Goal: Transaction & Acquisition: Download file/media

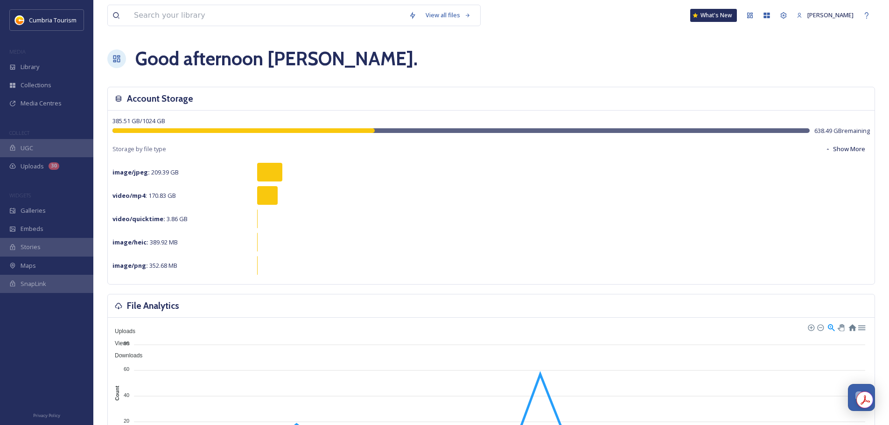
scroll to position [3660, 0]
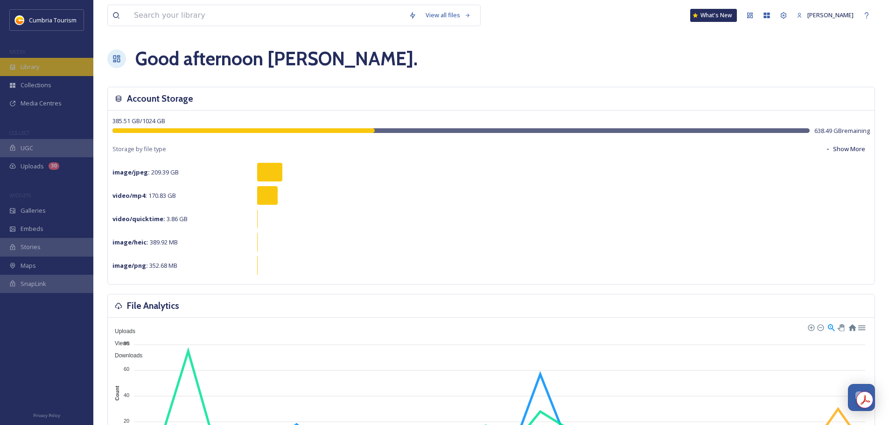
click at [35, 74] on div "Library" at bounding box center [46, 67] width 93 height 18
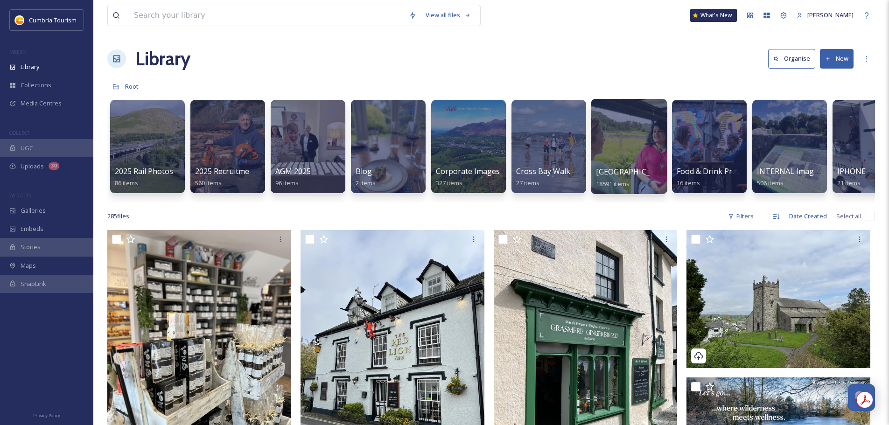
click at [635, 172] on span "[GEOGRAPHIC_DATA]" at bounding box center [634, 172] width 77 height 10
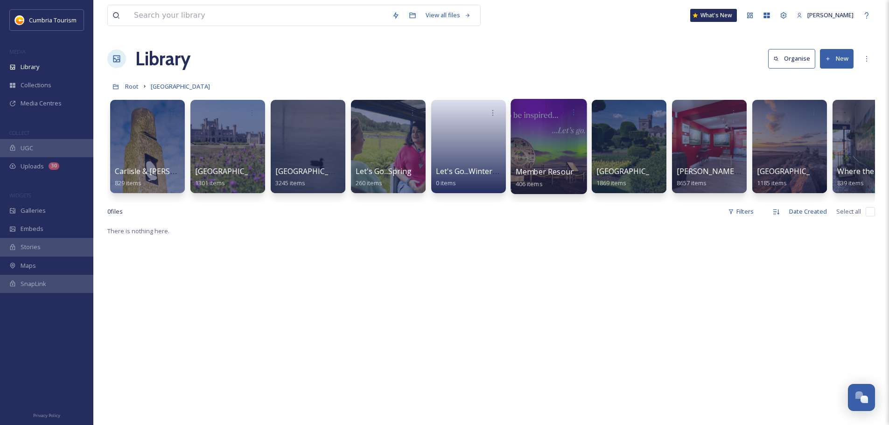
click at [570, 172] on span "Member Resources" at bounding box center [551, 172] width 70 height 10
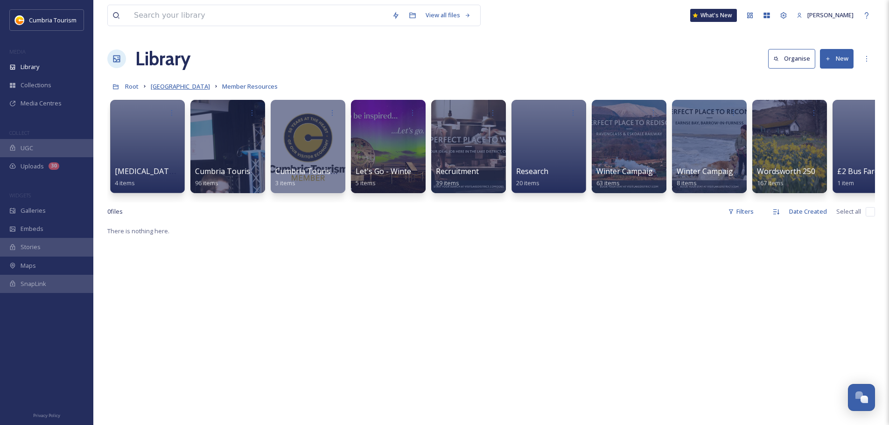
click at [166, 89] on span "[GEOGRAPHIC_DATA]" at bounding box center [180, 86] width 59 height 8
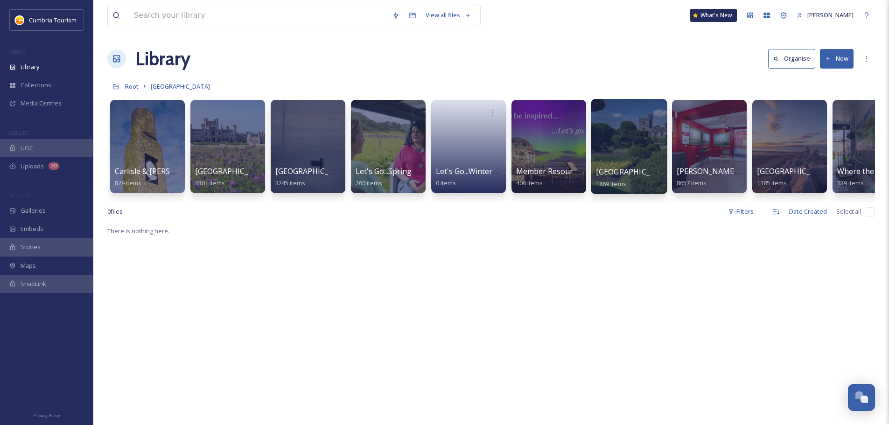
click at [621, 169] on span "[GEOGRAPHIC_DATA]" at bounding box center [634, 172] width 77 height 10
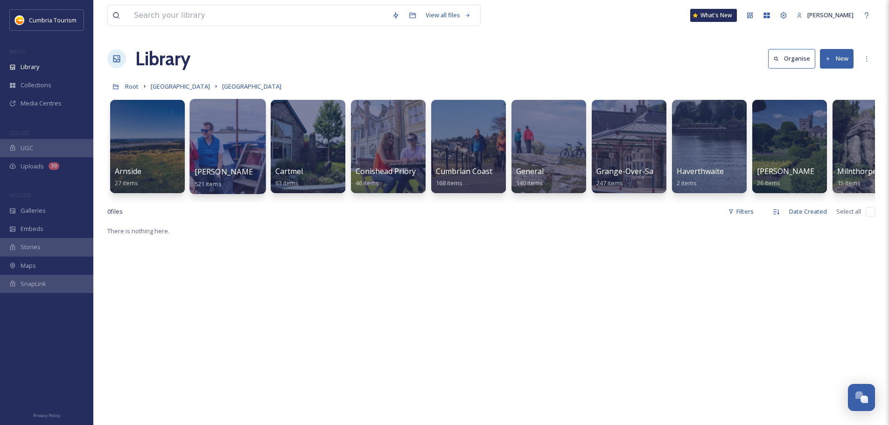
click at [226, 177] on span "[PERSON_NAME]-in-[GEOGRAPHIC_DATA]" at bounding box center [270, 172] width 150 height 10
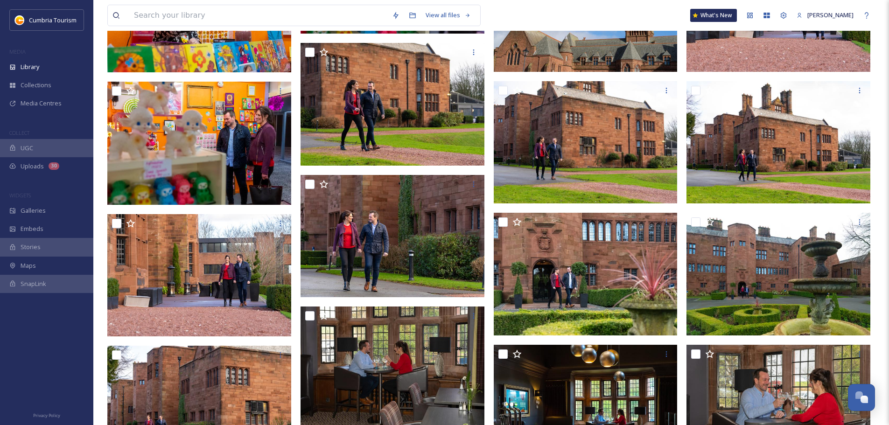
scroll to position [4903, 0]
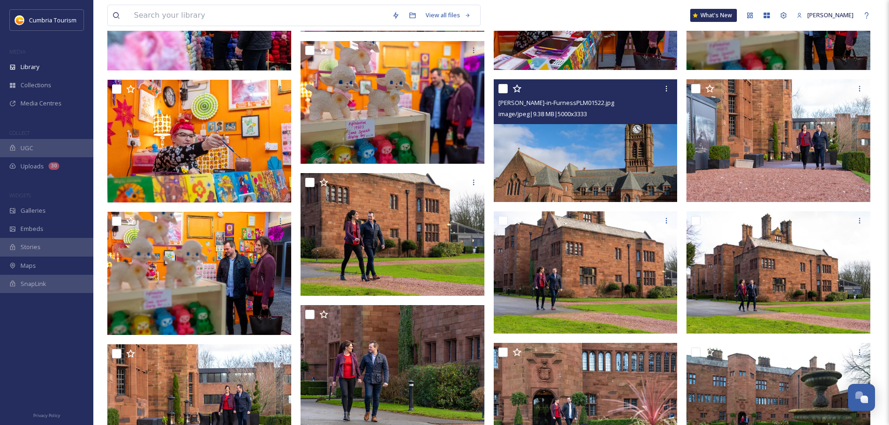
click at [641, 146] on img at bounding box center [586, 140] width 184 height 123
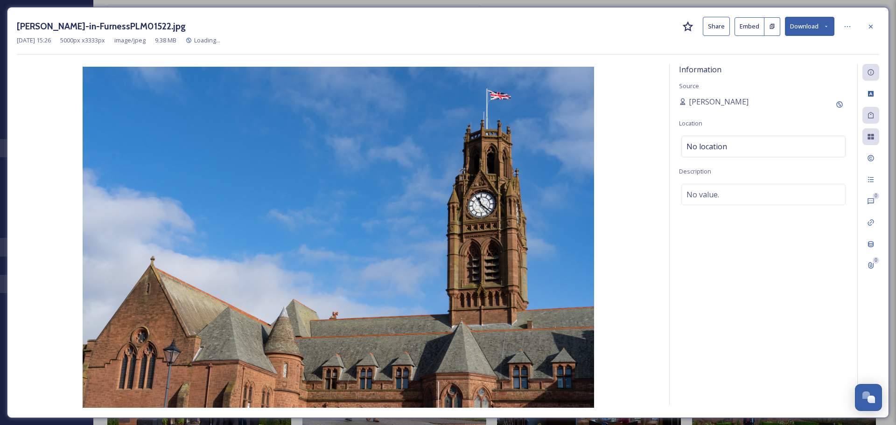
click at [817, 26] on button "Download" at bounding box center [809, 26] width 49 height 19
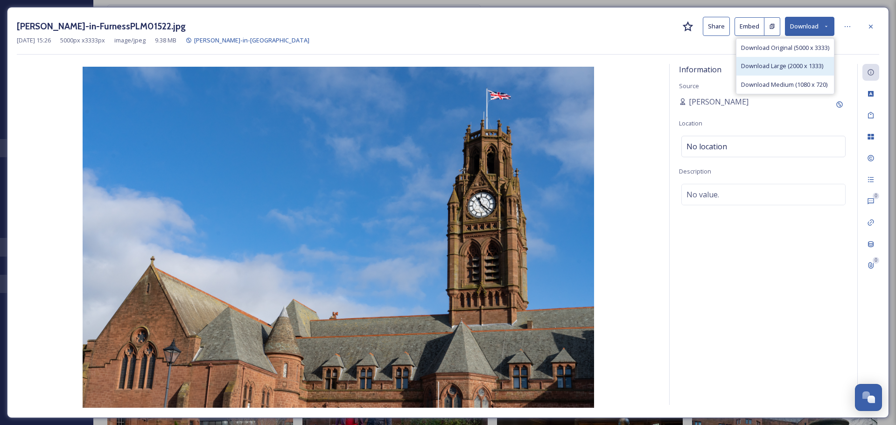
click at [812, 64] on span "Download Large (2000 x 1333)" at bounding box center [782, 66] width 82 height 9
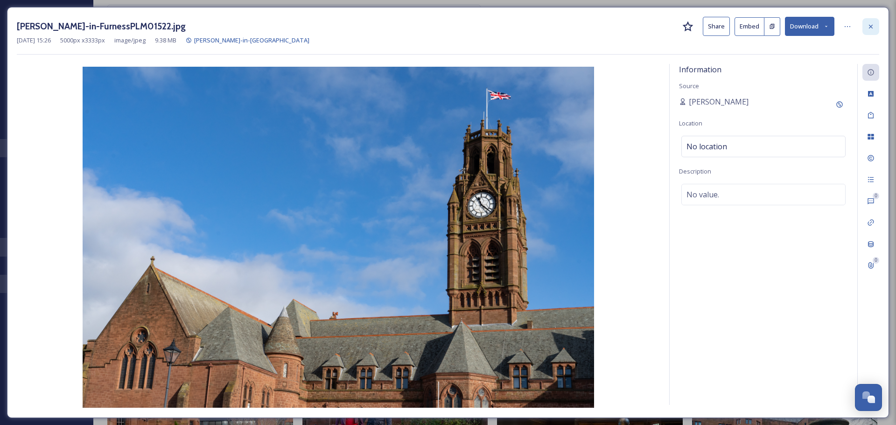
click at [874, 23] on icon at bounding box center [870, 26] width 7 height 7
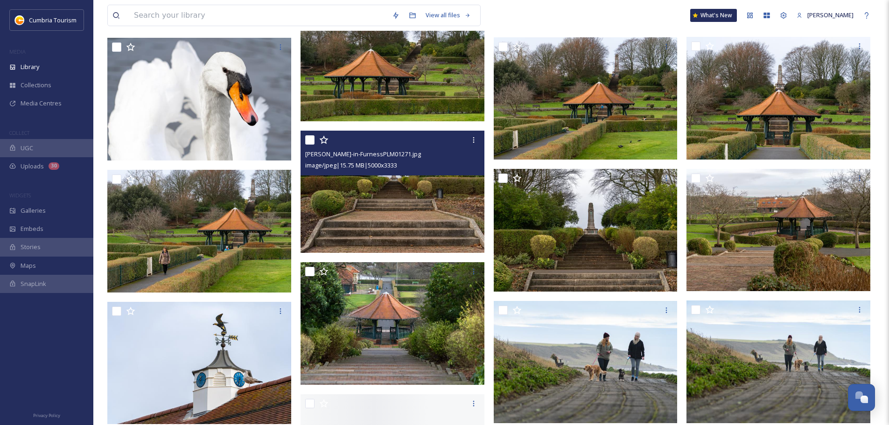
scroll to position [6537, 0]
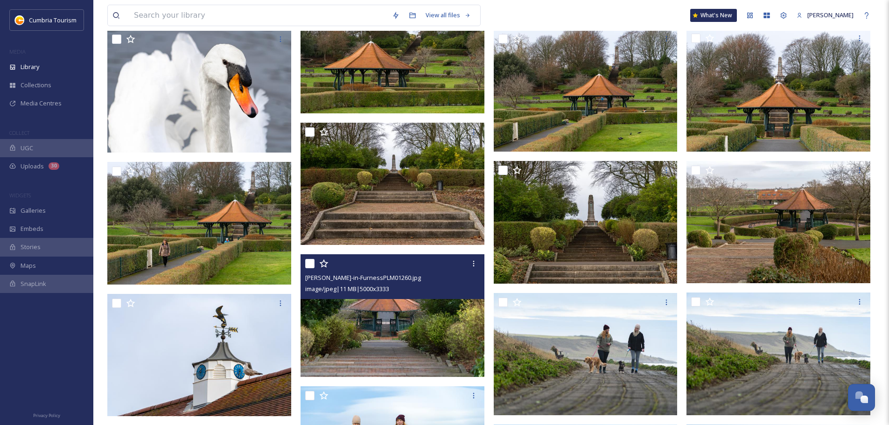
click at [424, 325] on img at bounding box center [393, 315] width 184 height 123
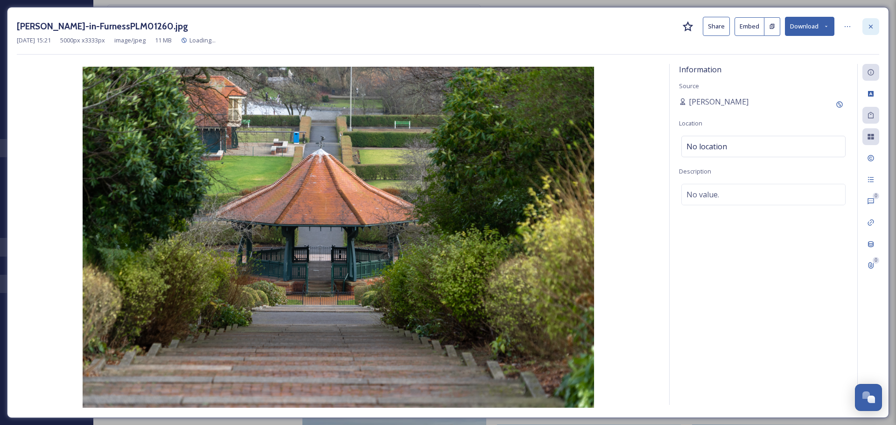
click at [870, 28] on icon at bounding box center [870, 26] width 7 height 7
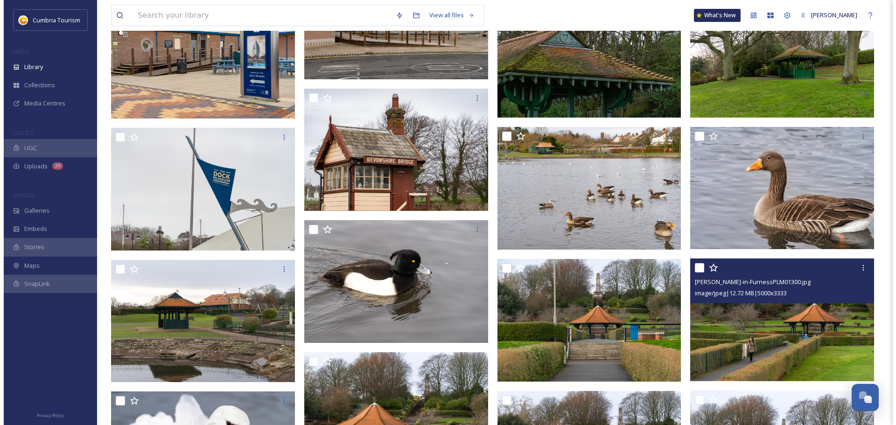
scroll to position [6163, 0]
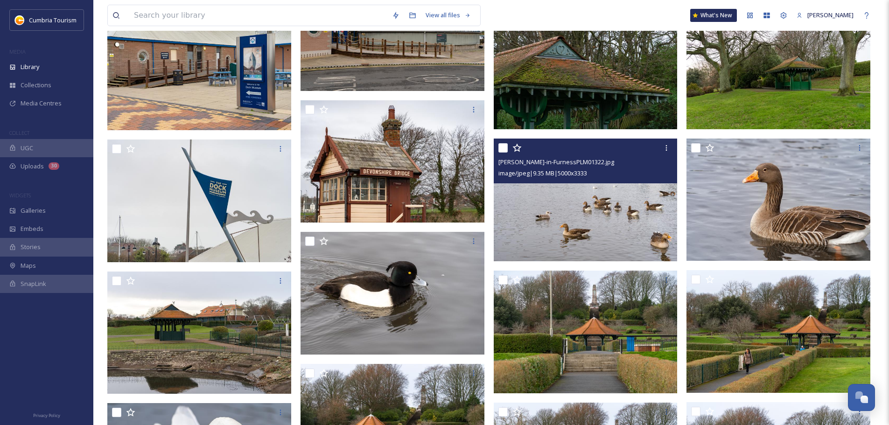
click at [649, 198] on img at bounding box center [586, 200] width 184 height 123
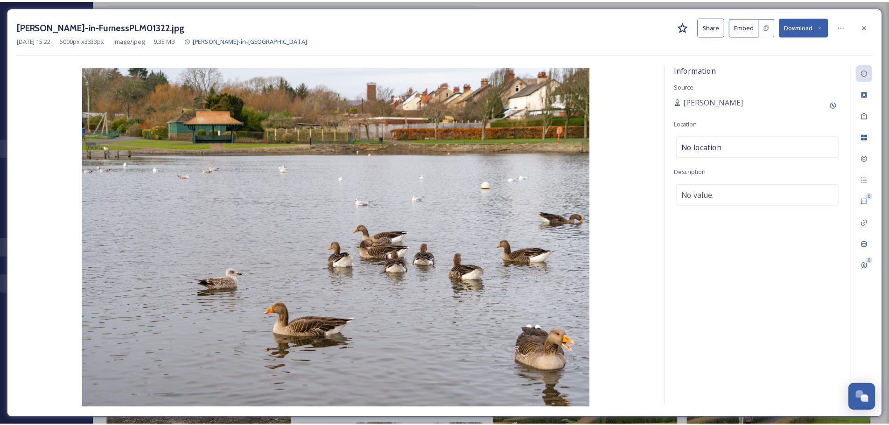
scroll to position [6219, 0]
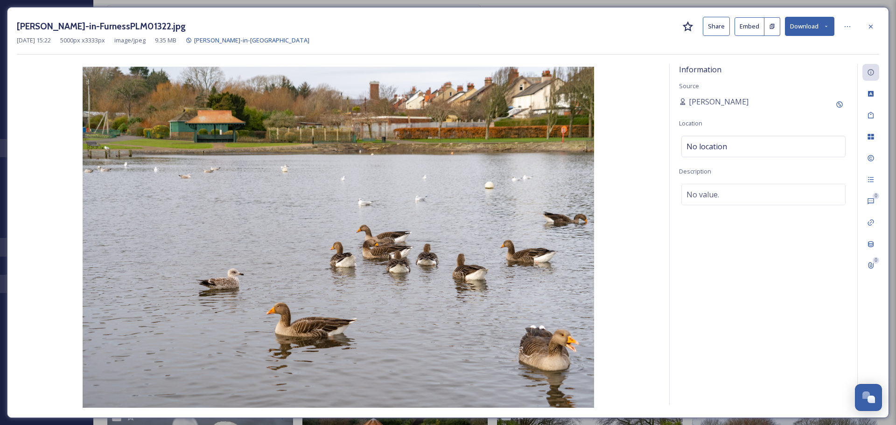
drag, startPoint x: 873, startPoint y: 25, endPoint x: 831, endPoint y: 73, distance: 63.9
click at [873, 25] on icon at bounding box center [870, 26] width 7 height 7
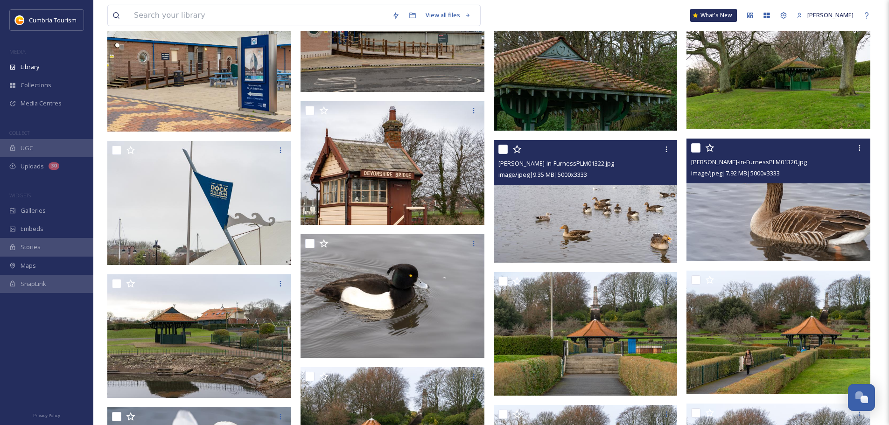
click at [803, 202] on img at bounding box center [779, 200] width 184 height 123
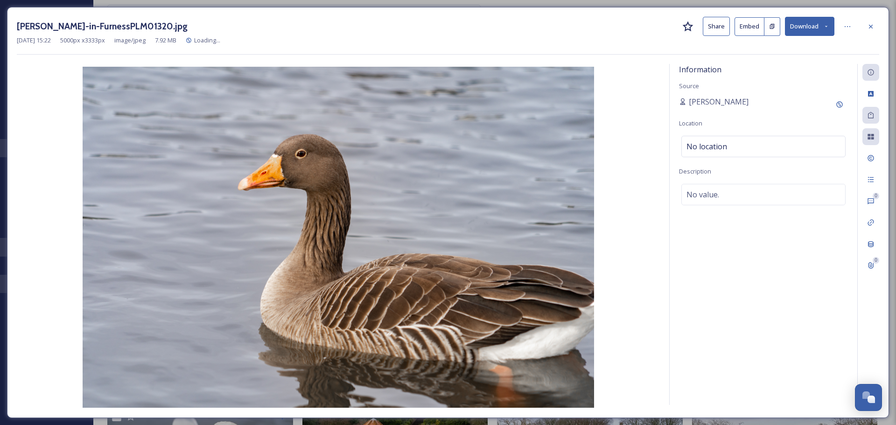
click at [809, 24] on button "Download" at bounding box center [809, 26] width 49 height 19
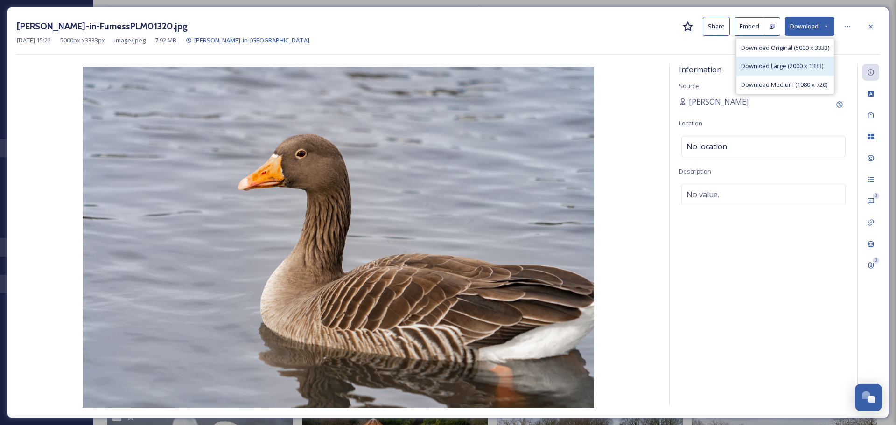
click at [788, 62] on span "Download Large (2000 x 1333)" at bounding box center [782, 66] width 82 height 9
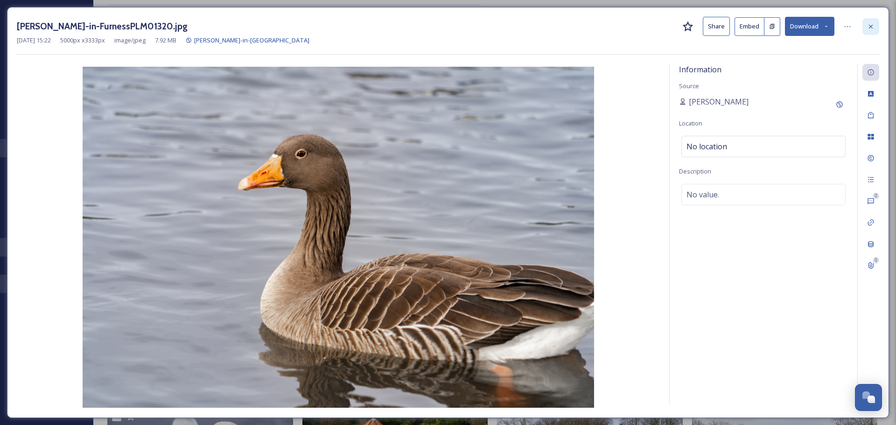
click at [864, 28] on div at bounding box center [871, 26] width 17 height 17
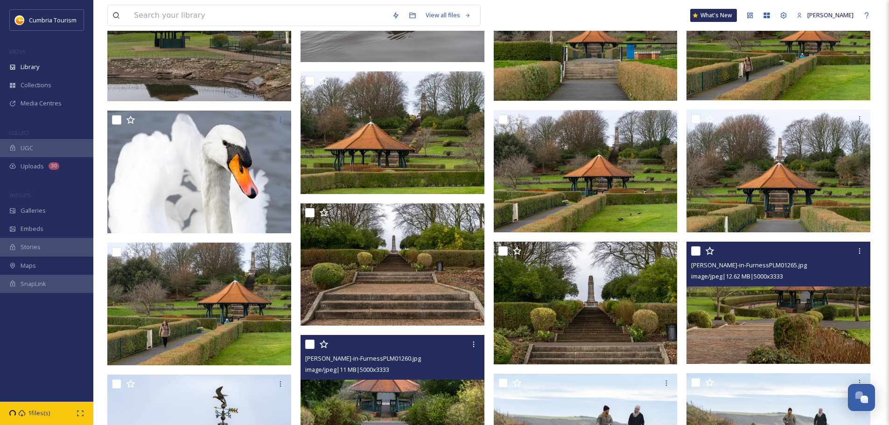
scroll to position [6453, 0]
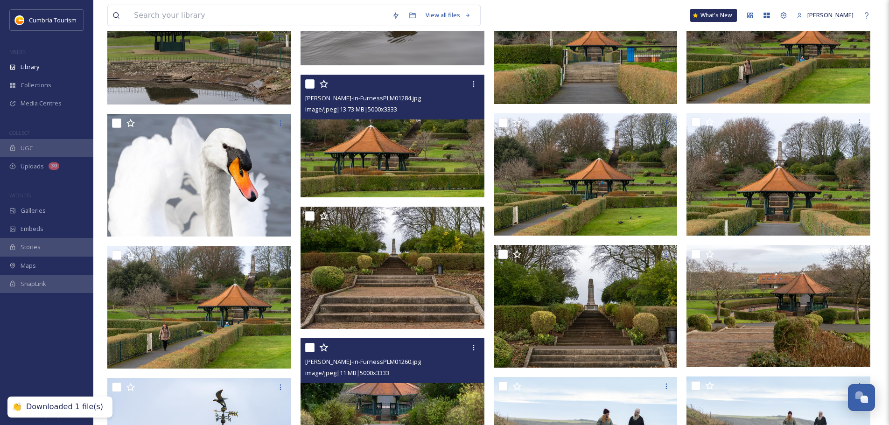
click at [439, 172] on img at bounding box center [393, 136] width 184 height 123
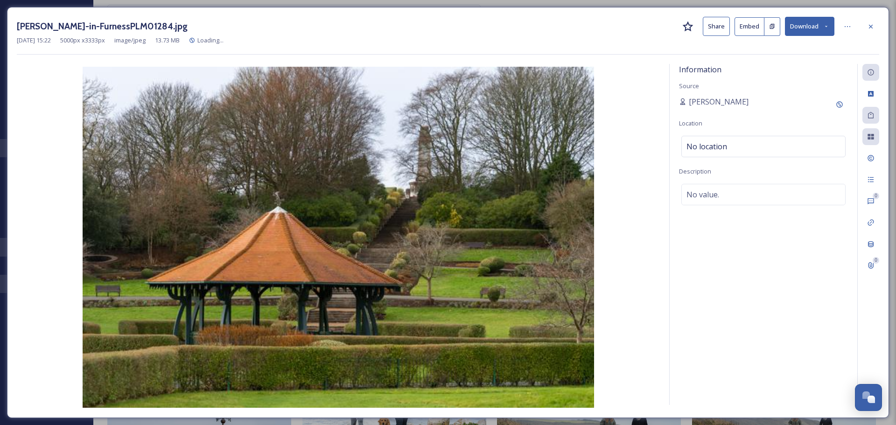
click at [810, 31] on button "Download" at bounding box center [809, 26] width 49 height 19
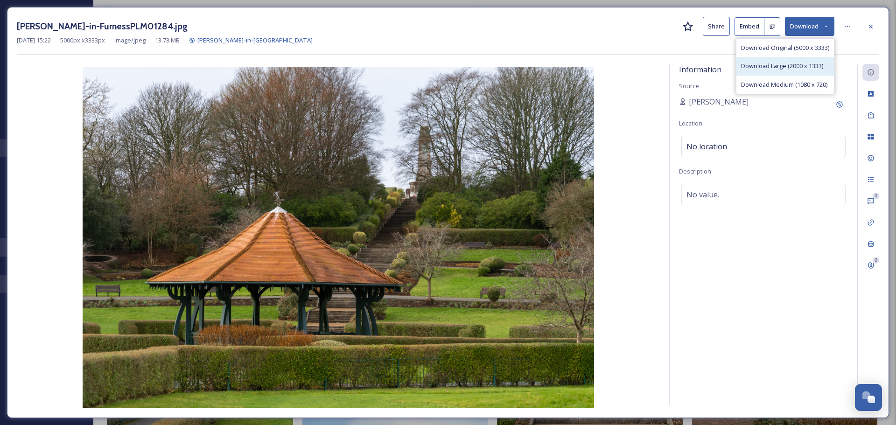
click at [787, 61] on div "Download Large (2000 x 1333)" at bounding box center [786, 66] width 98 height 18
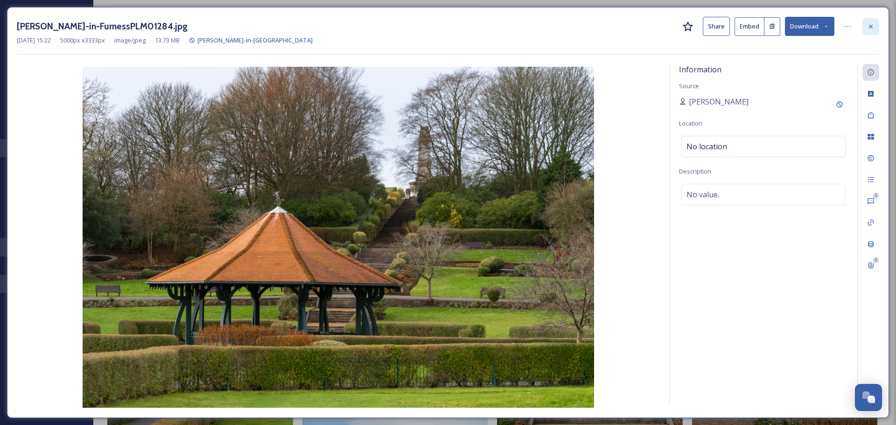
click at [870, 28] on icon at bounding box center [870, 26] width 7 height 7
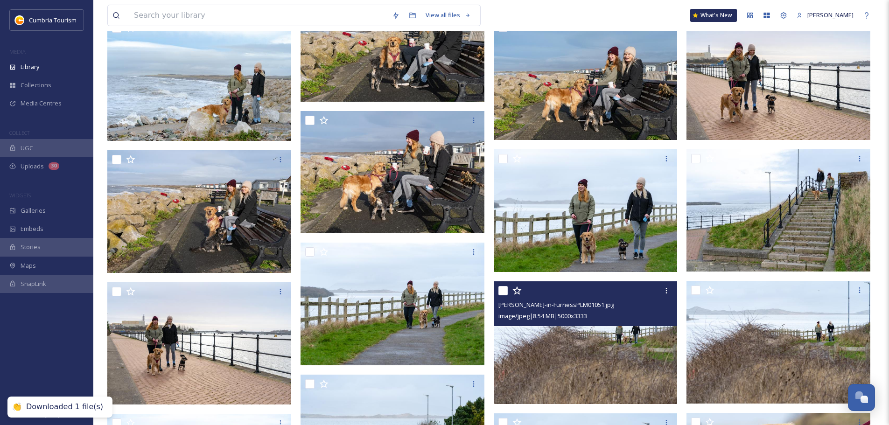
scroll to position [7200, 0]
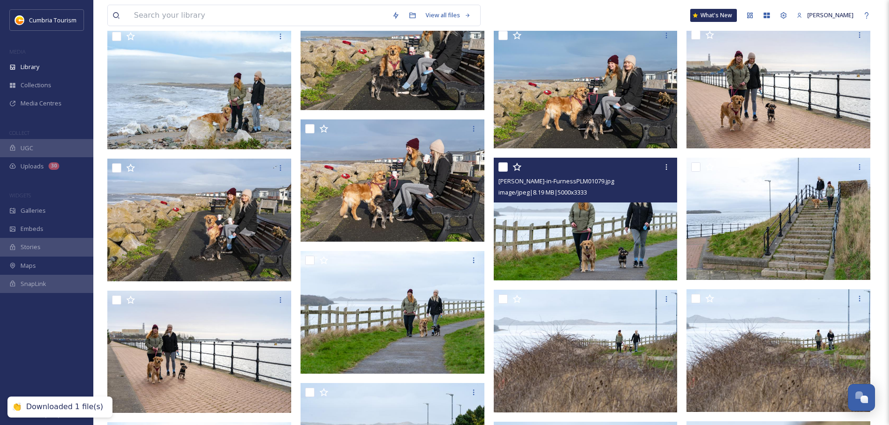
click at [615, 243] on img at bounding box center [586, 219] width 184 height 123
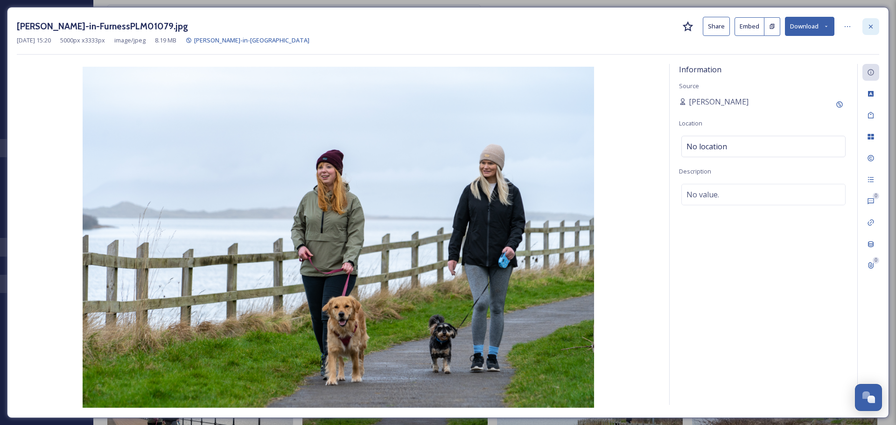
click at [865, 23] on div at bounding box center [871, 26] width 17 height 17
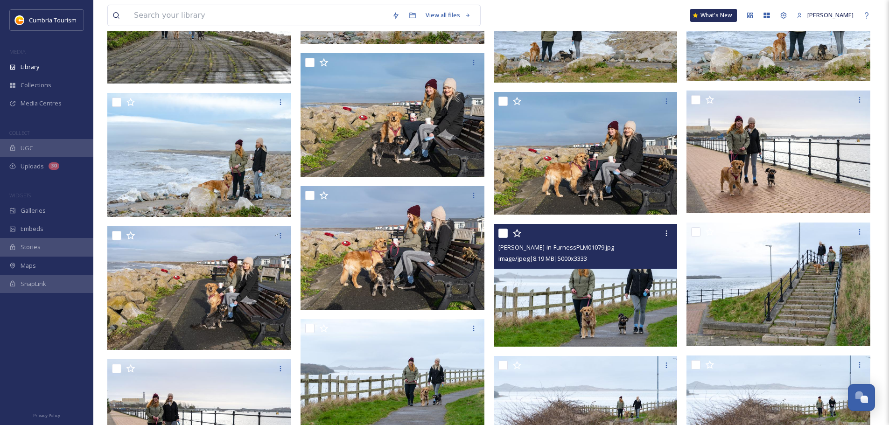
click at [581, 289] on img at bounding box center [586, 285] width 184 height 123
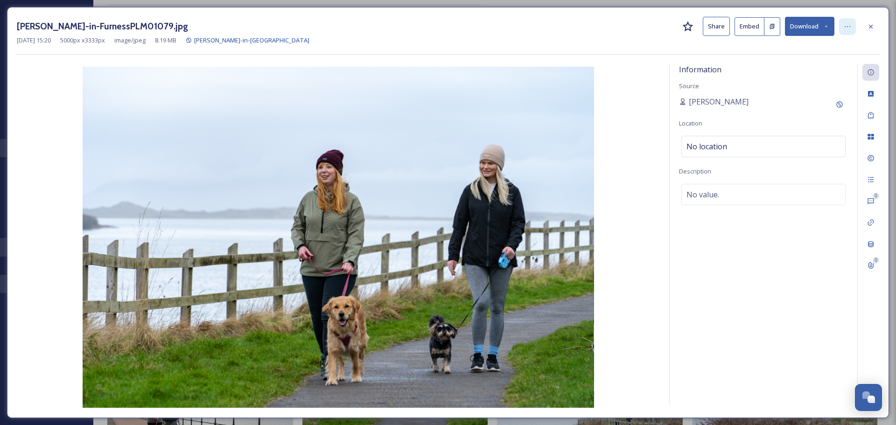
click at [844, 23] on div at bounding box center [847, 26] width 17 height 17
click at [805, 22] on button "Download" at bounding box center [809, 26] width 49 height 19
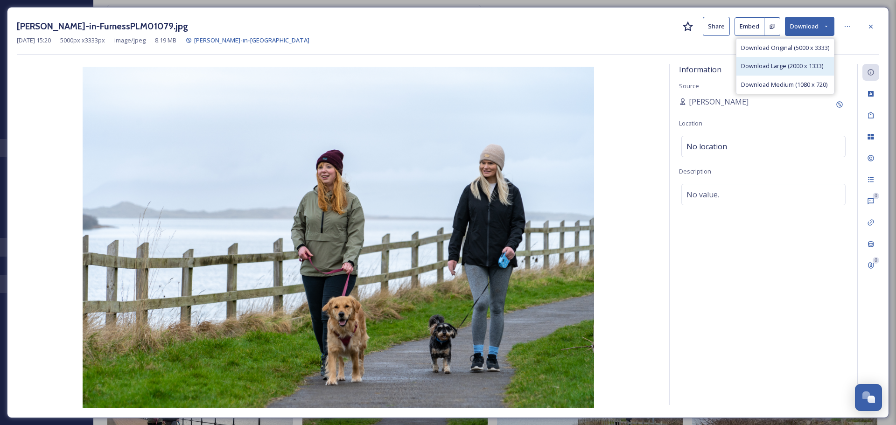
click at [802, 62] on span "Download Large (2000 x 1333)" at bounding box center [782, 66] width 82 height 9
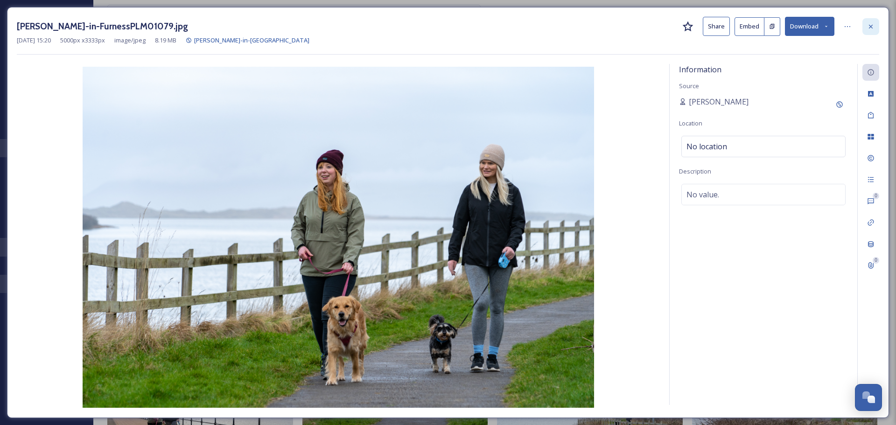
click at [878, 26] on div at bounding box center [871, 26] width 17 height 17
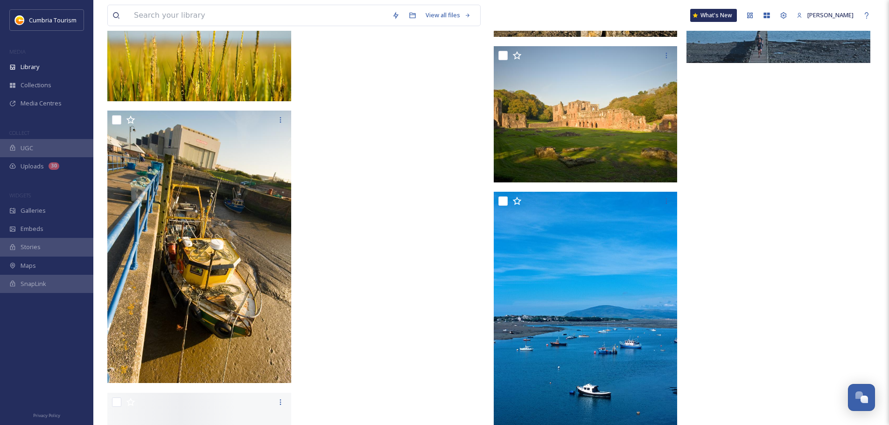
scroll to position [15863, 0]
